Goal: Information Seeking & Learning: Learn about a topic

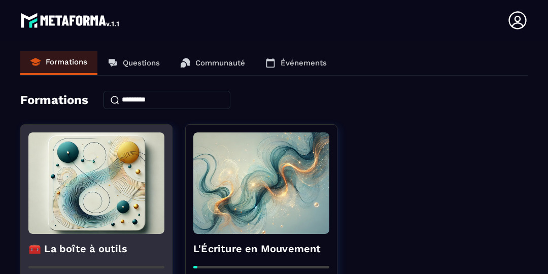
click at [50, 192] on img at bounding box center [96, 182] width 136 height 101
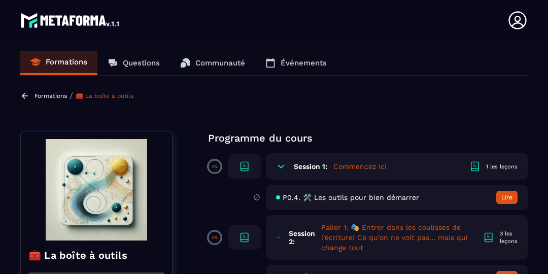
click at [26, 96] on icon at bounding box center [24, 95] width 9 height 9
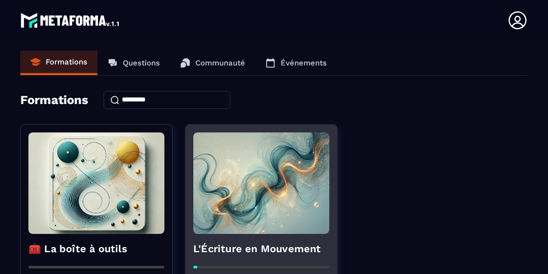
click at [281, 190] on img at bounding box center [261, 182] width 136 height 101
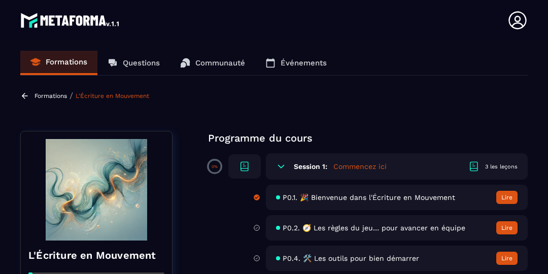
click at [52, 94] on p "Formations" at bounding box center [50, 95] width 32 height 7
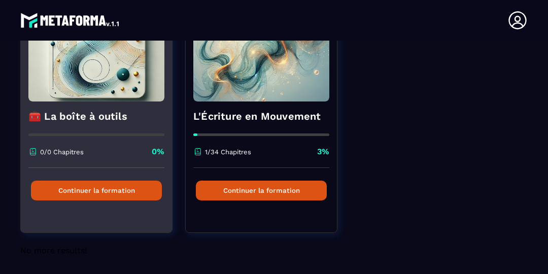
scroll to position [131, 0]
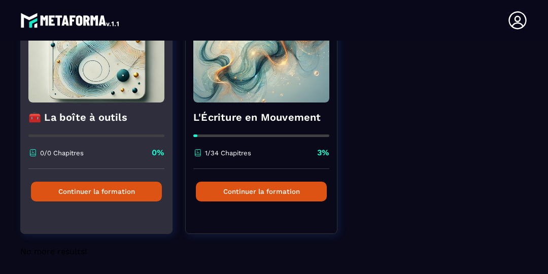
click at [82, 124] on div "🧰 La boîte à outils 0/0 Chapitres 0%" at bounding box center [96, 135] width 151 height 66
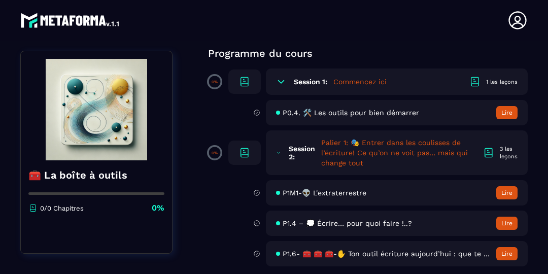
scroll to position [88, 0]
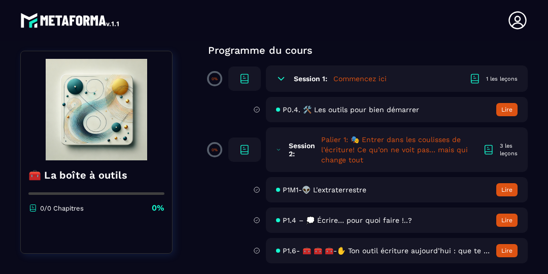
click at [386, 198] on div "P1M1-👽 L'extraterrestre Lire" at bounding box center [397, 189] width 262 height 25
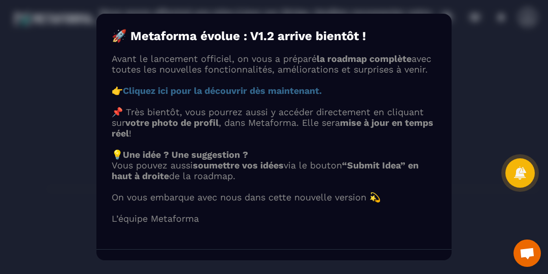
click at [475, 173] on div "Modal window" at bounding box center [274, 137] width 548 height 274
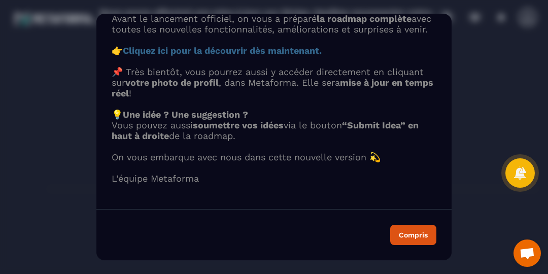
scroll to position [53, 0]
click at [408, 231] on div "Compris" at bounding box center [413, 234] width 29 height 7
